Goal: Information Seeking & Learning: Learn about a topic

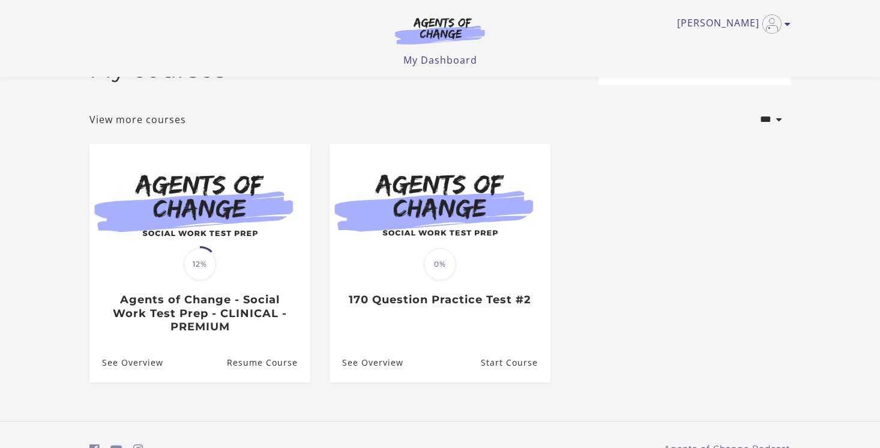
scroll to position [103, 0]
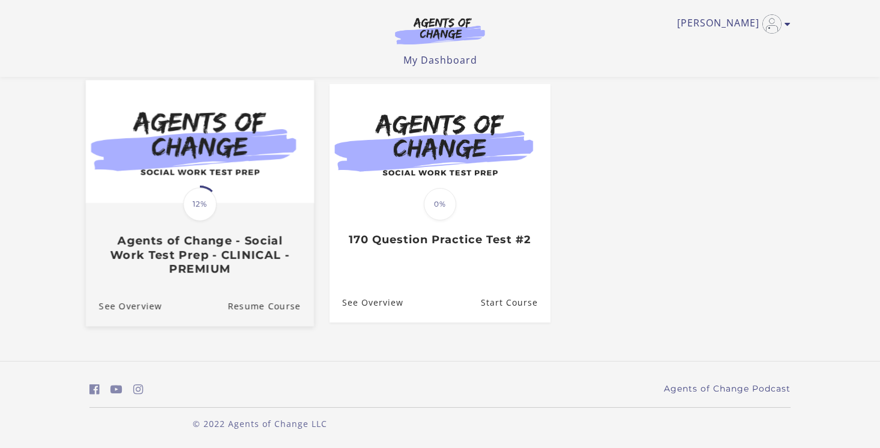
click at [221, 259] on h3 "Agents of Change - Social Work Test Prep - CLINICAL - PREMIUM" at bounding box center [200, 255] width 202 height 42
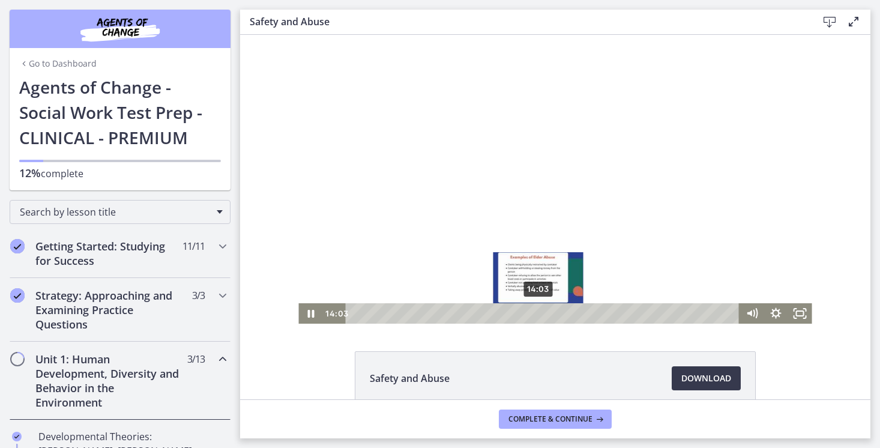
click at [538, 311] on div "14:03" at bounding box center [544, 313] width 379 height 20
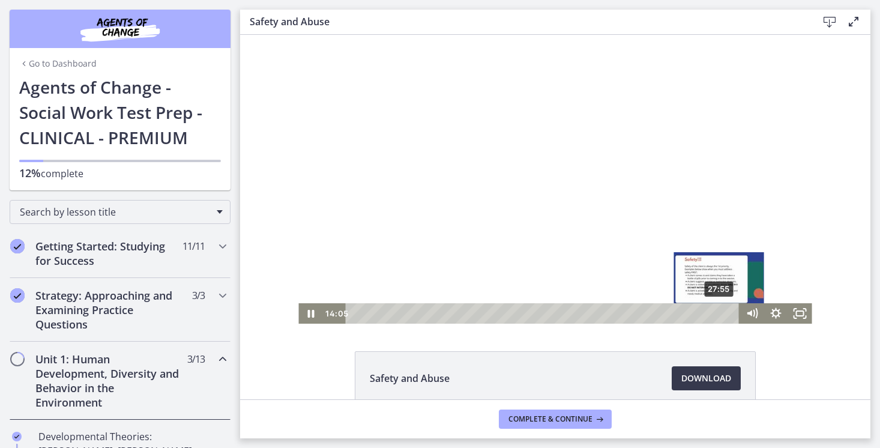
click at [720, 314] on div "27:55" at bounding box center [544, 313] width 379 height 20
click at [727, 313] on div "28:28" at bounding box center [544, 313] width 379 height 20
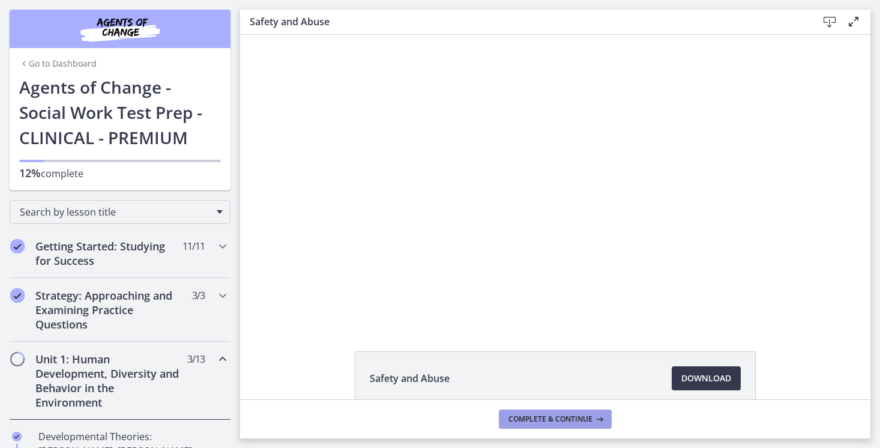
click at [549, 421] on span "Complete & continue" at bounding box center [550, 419] width 84 height 10
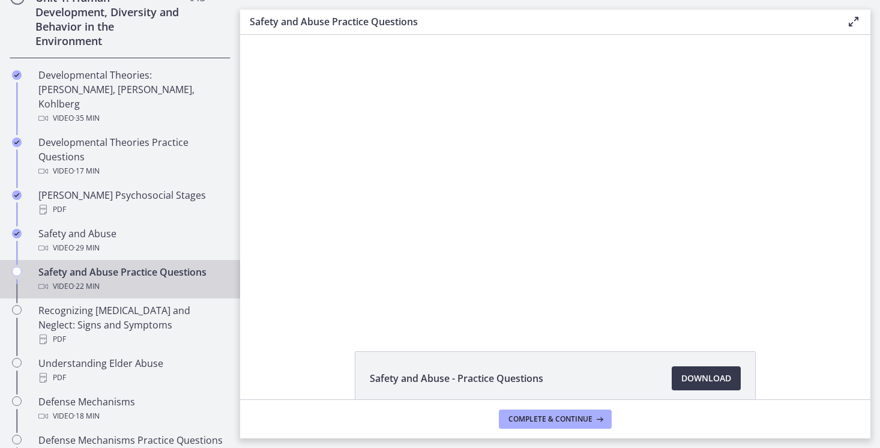
scroll to position [365, 0]
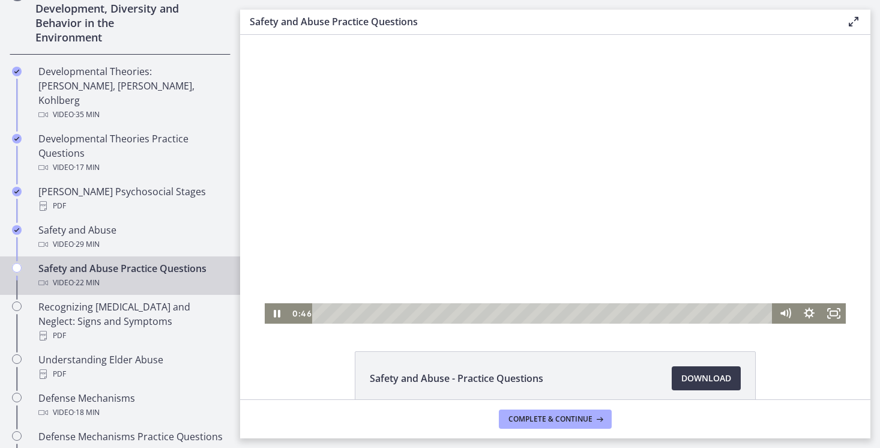
click at [597, 206] on div at bounding box center [555, 179] width 581 height 289
click at [542, 215] on div at bounding box center [555, 179] width 581 height 289
click at [560, 313] on div "11:38" at bounding box center [544, 313] width 446 height 20
click at [591, 313] on div "13:10" at bounding box center [544, 313] width 446 height 20
click at [602, 313] on div "13:41" at bounding box center [544, 313] width 446 height 20
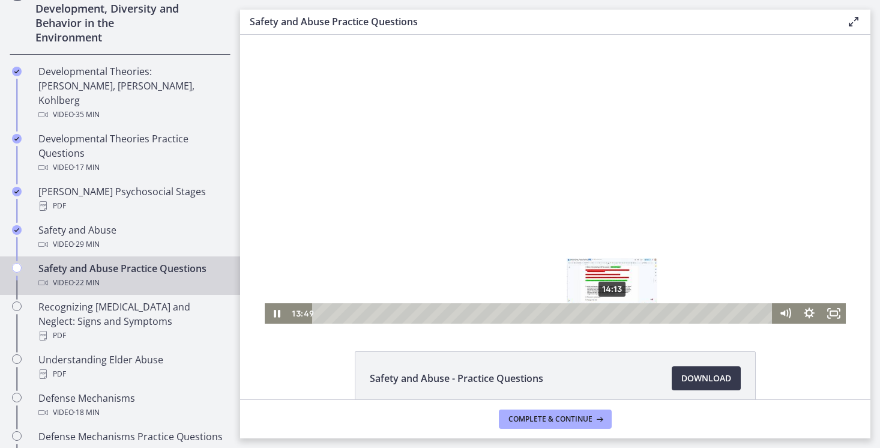
click at [613, 312] on div "14:13" at bounding box center [544, 313] width 446 height 20
click at [619, 312] on div "14:32" at bounding box center [544, 313] width 446 height 20
click at [698, 312] on div "18:22" at bounding box center [544, 313] width 446 height 20
click at [699, 206] on div at bounding box center [555, 179] width 581 height 289
click at [505, 131] on div at bounding box center [555, 179] width 581 height 289
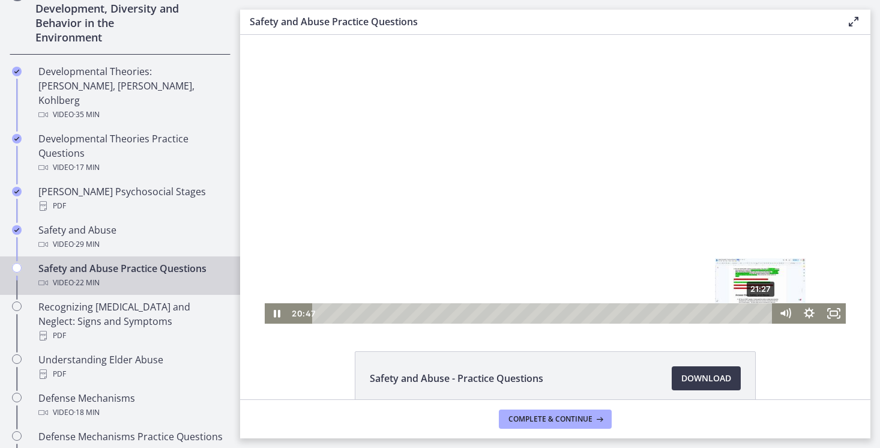
click at [760, 316] on div "21:27" at bounding box center [544, 313] width 446 height 20
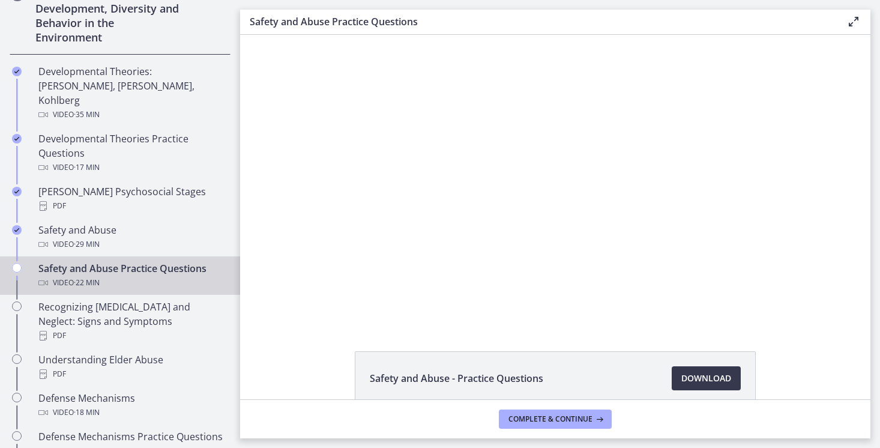
scroll to position [64, 0]
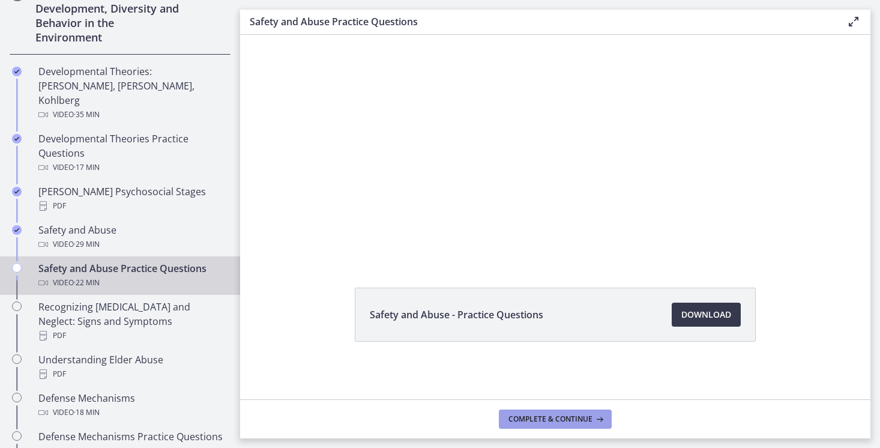
click at [528, 420] on span "Complete & continue" at bounding box center [550, 419] width 84 height 10
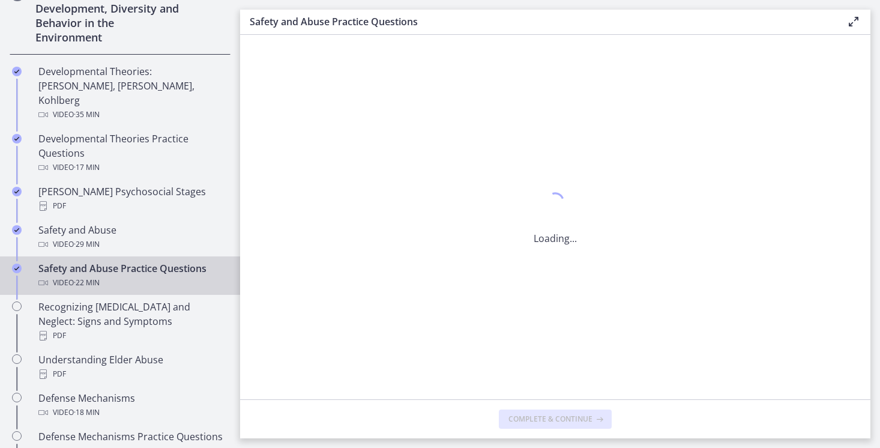
scroll to position [0, 0]
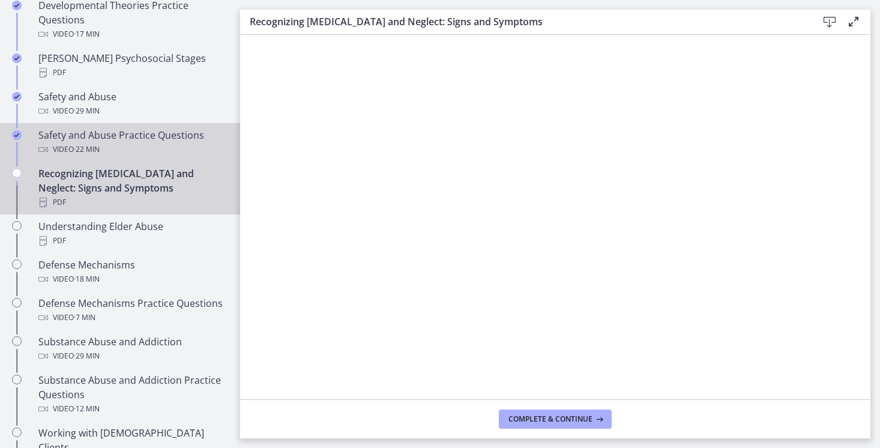
scroll to position [532, 0]
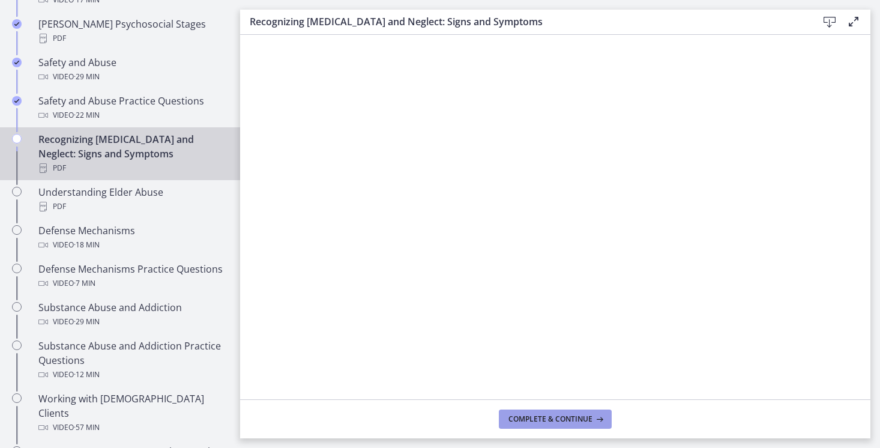
click at [538, 423] on span "Complete & continue" at bounding box center [550, 419] width 84 height 10
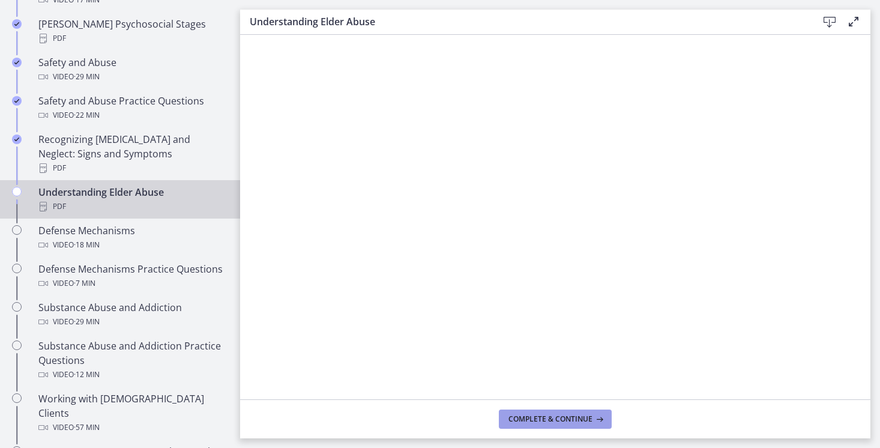
click at [526, 422] on span "Complete & continue" at bounding box center [550, 419] width 84 height 10
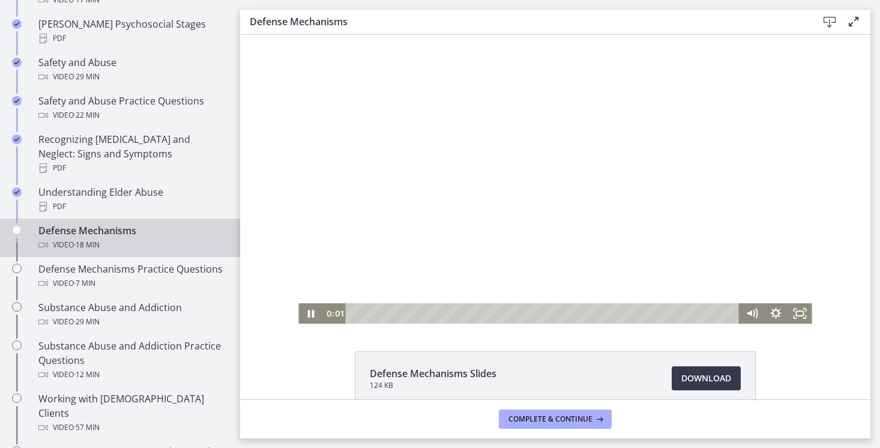
click at [498, 207] on div at bounding box center [554, 179] width 513 height 289
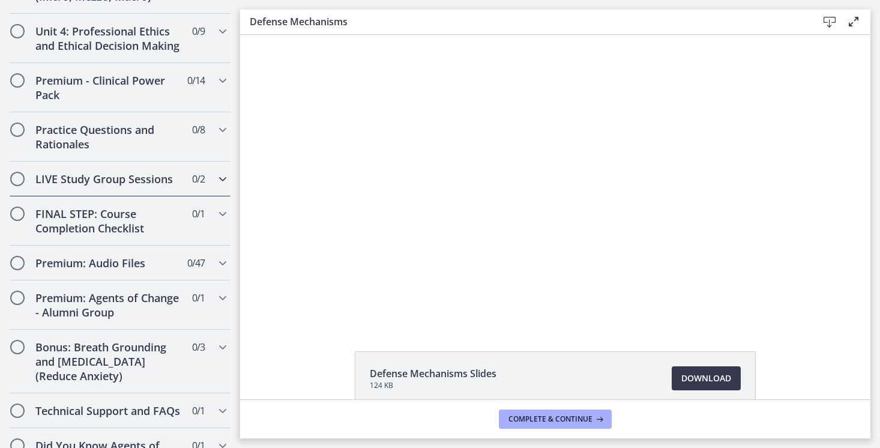
click at [128, 172] on h2 "LIVE Study Group Sessions" at bounding box center [108, 179] width 146 height 14
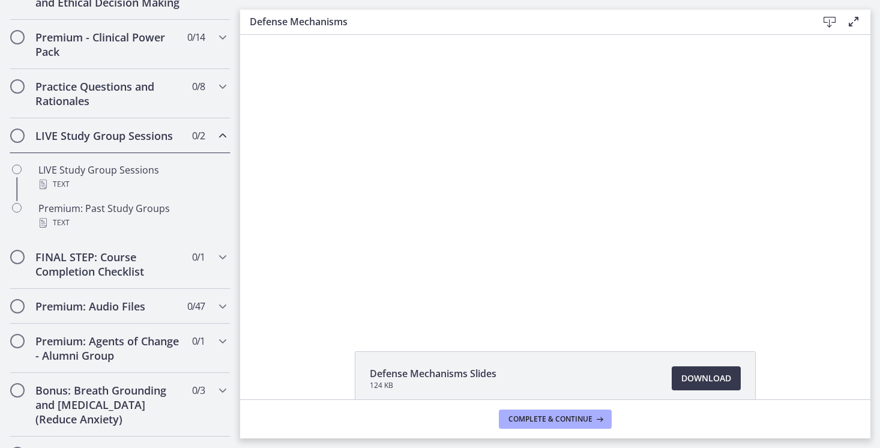
scroll to position [562, 0]
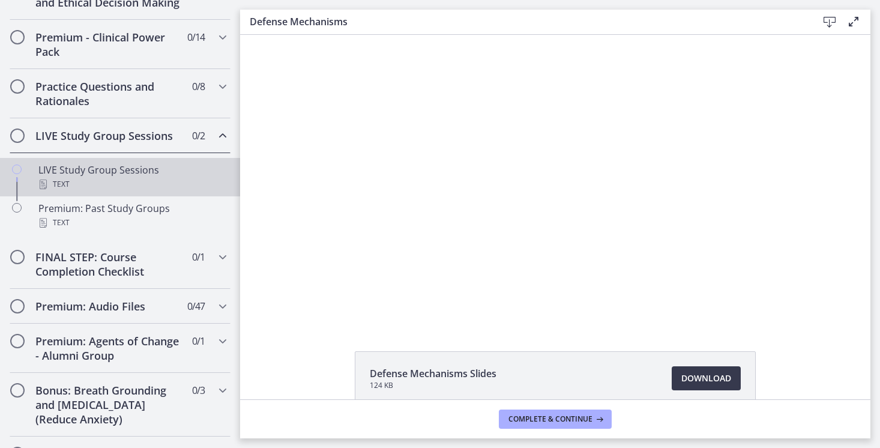
click at [123, 187] on div "Text" at bounding box center [131, 184] width 187 height 14
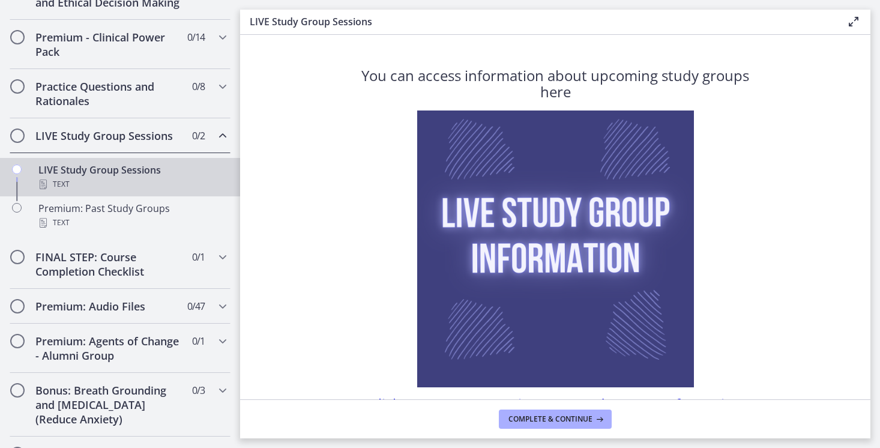
scroll to position [71, 0]
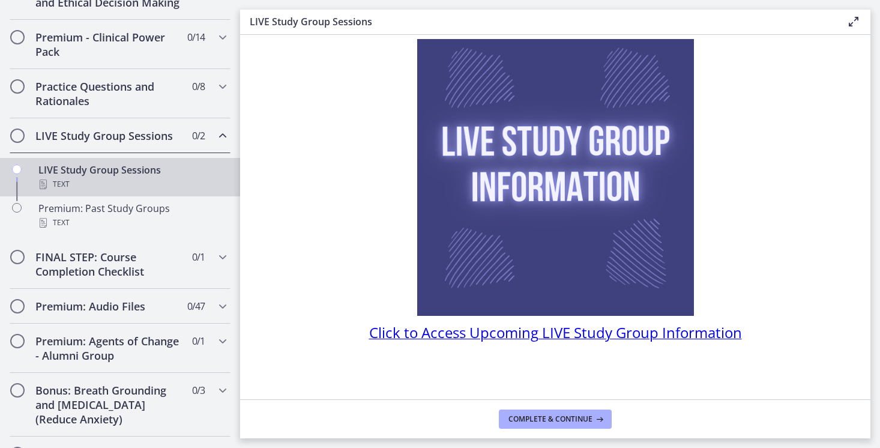
click at [478, 329] on span "Click to Access Upcoming LIVE Study Group Information" at bounding box center [555, 332] width 373 height 20
click at [123, 269] on h2 "FINAL STEP: Course Completion Checklist" at bounding box center [108, 264] width 146 height 29
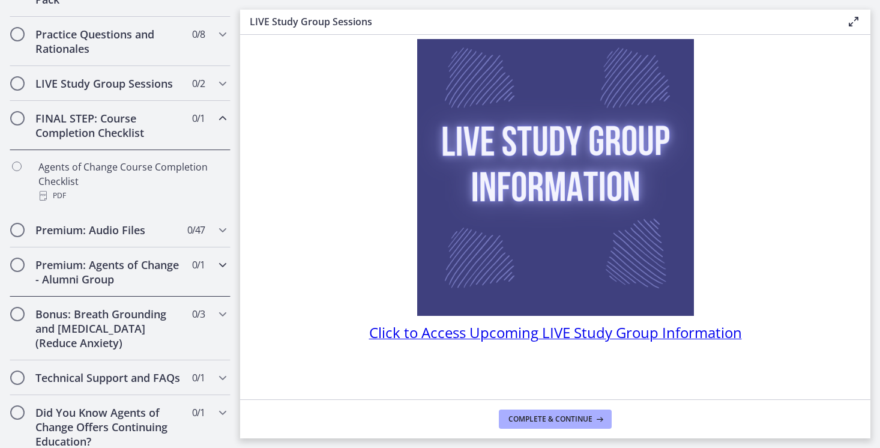
click at [113, 291] on div "Premium: Agents of Change - Alumni Group 0 / 1 Completed" at bounding box center [120, 271] width 221 height 49
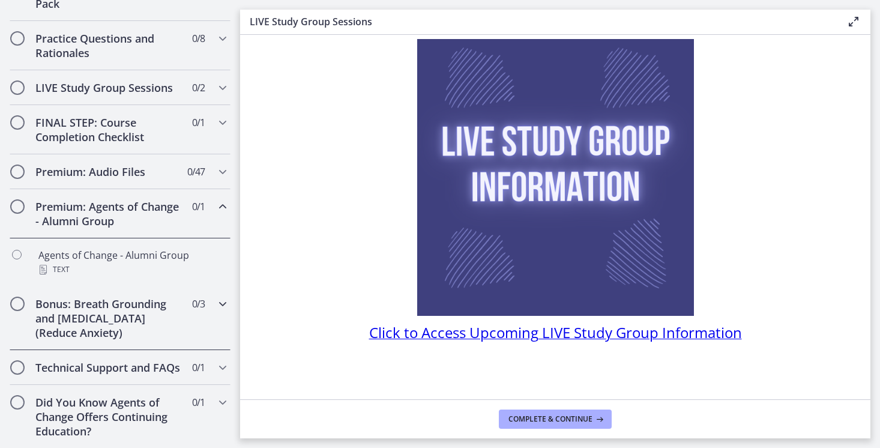
click at [127, 310] on h2 "Bonus: Breath Grounding and [MEDICAL_DATA] (Reduce Anxiety)" at bounding box center [108, 317] width 146 height 43
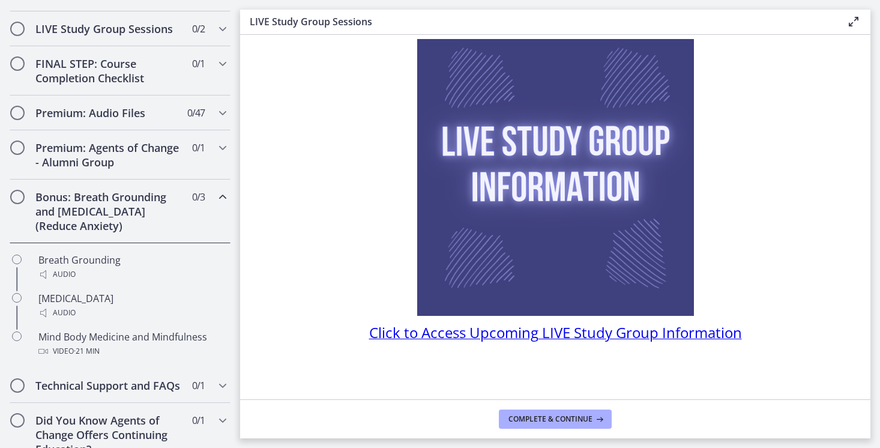
scroll to position [687, 0]
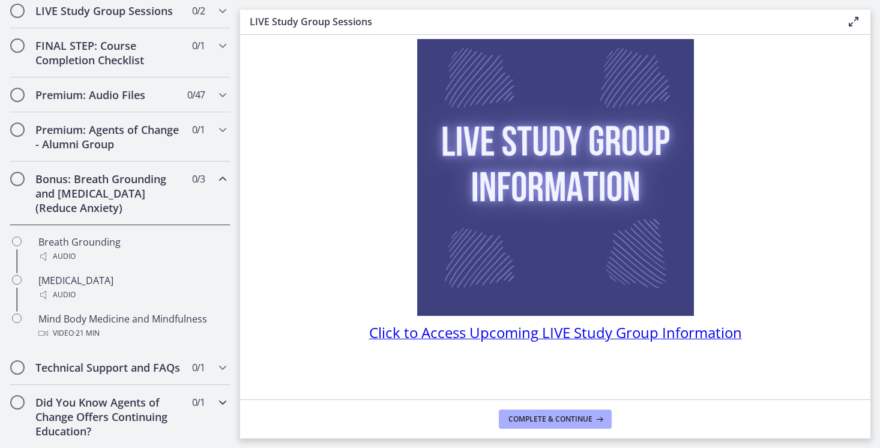
click at [122, 414] on h2 "Did You Know Agents of Change Offers Continuing Education?" at bounding box center [108, 416] width 146 height 43
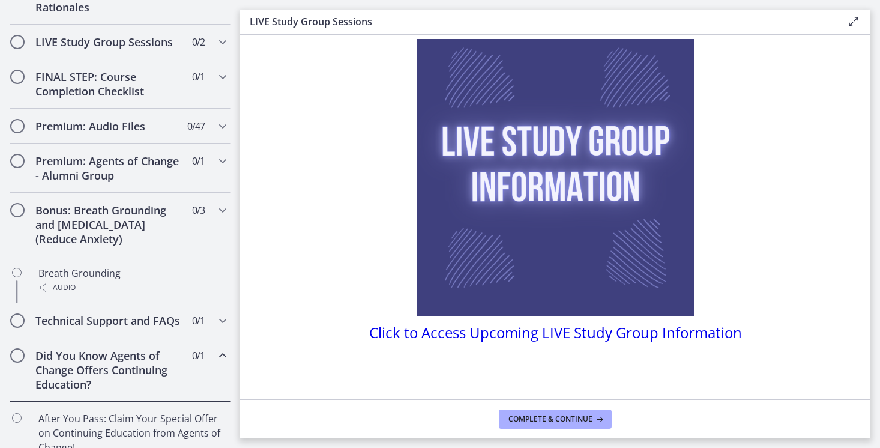
scroll to position [639, 0]
